Goal: Entertainment & Leisure: Browse casually

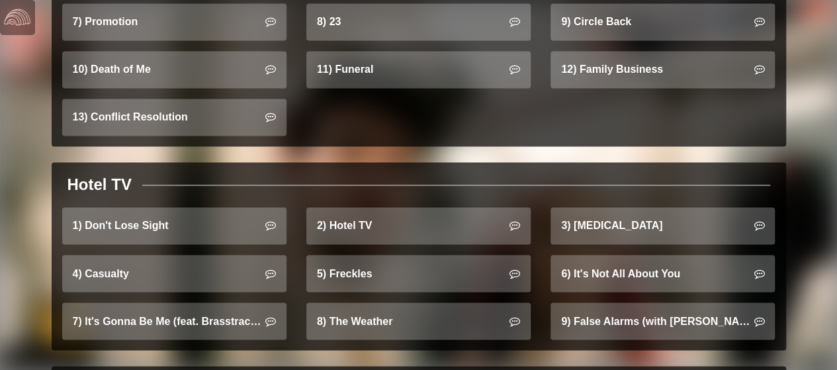
scroll to position [1075, 0]
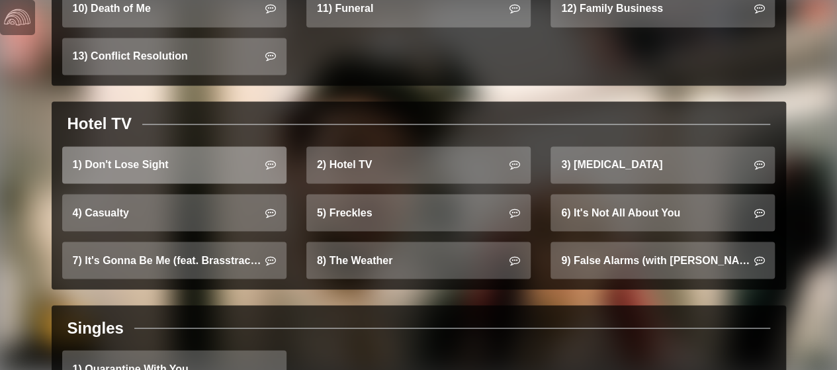
click at [212, 146] on link "1) Don't Lose Sight" at bounding box center [174, 164] width 224 height 37
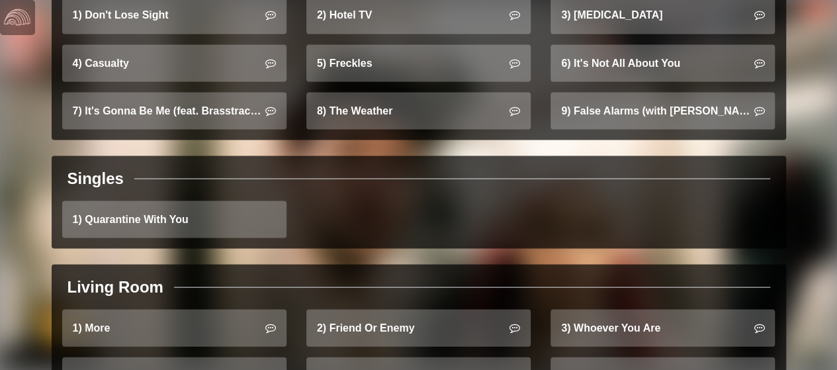
scroll to position [1224, 0]
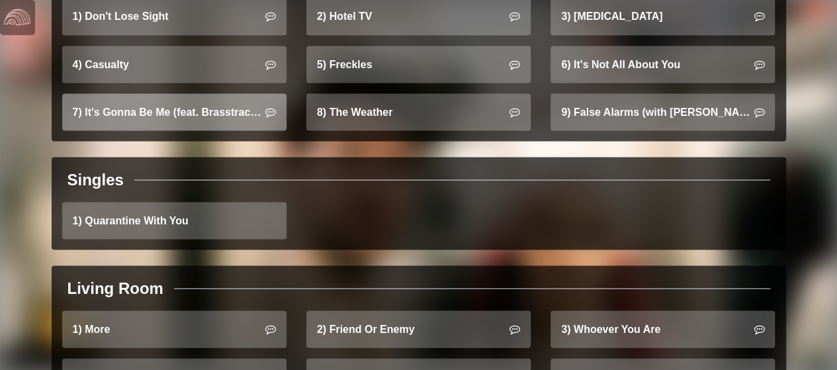
click at [189, 106] on link "7) It's Gonna Be Me (feat. Brasstracks)" at bounding box center [174, 111] width 224 height 37
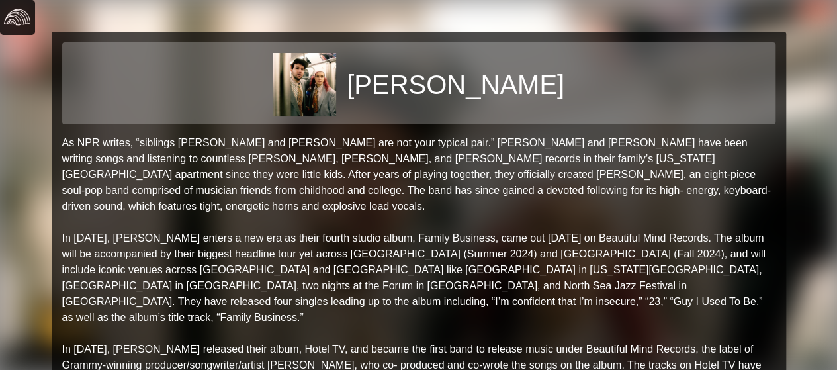
click at [9, 14] on img at bounding box center [17, 17] width 26 height 26
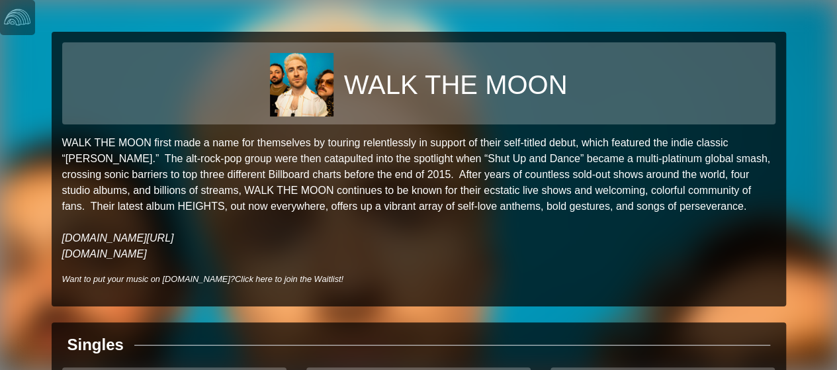
scroll to position [126, 0]
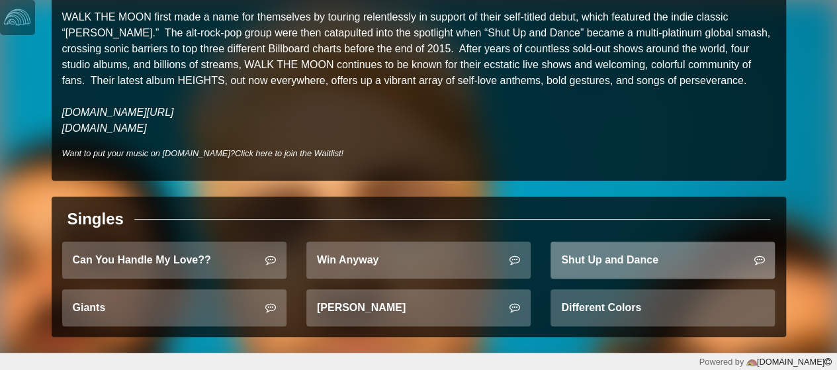
click at [624, 257] on link "Shut Up and Dance" at bounding box center [662, 259] width 224 height 37
